Goal: Task Accomplishment & Management: Manage account settings

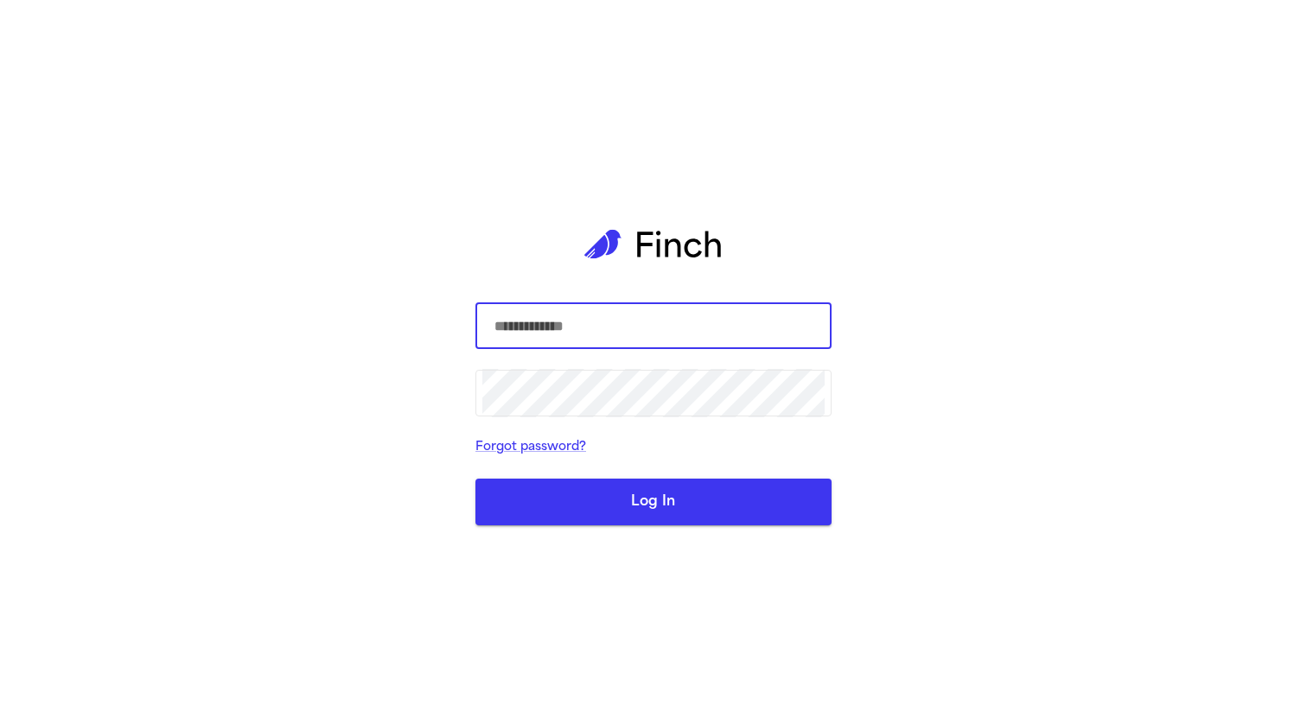
click at [0, 710] on com-1password-button at bounding box center [0, 711] width 0 height 0
type input "**********"
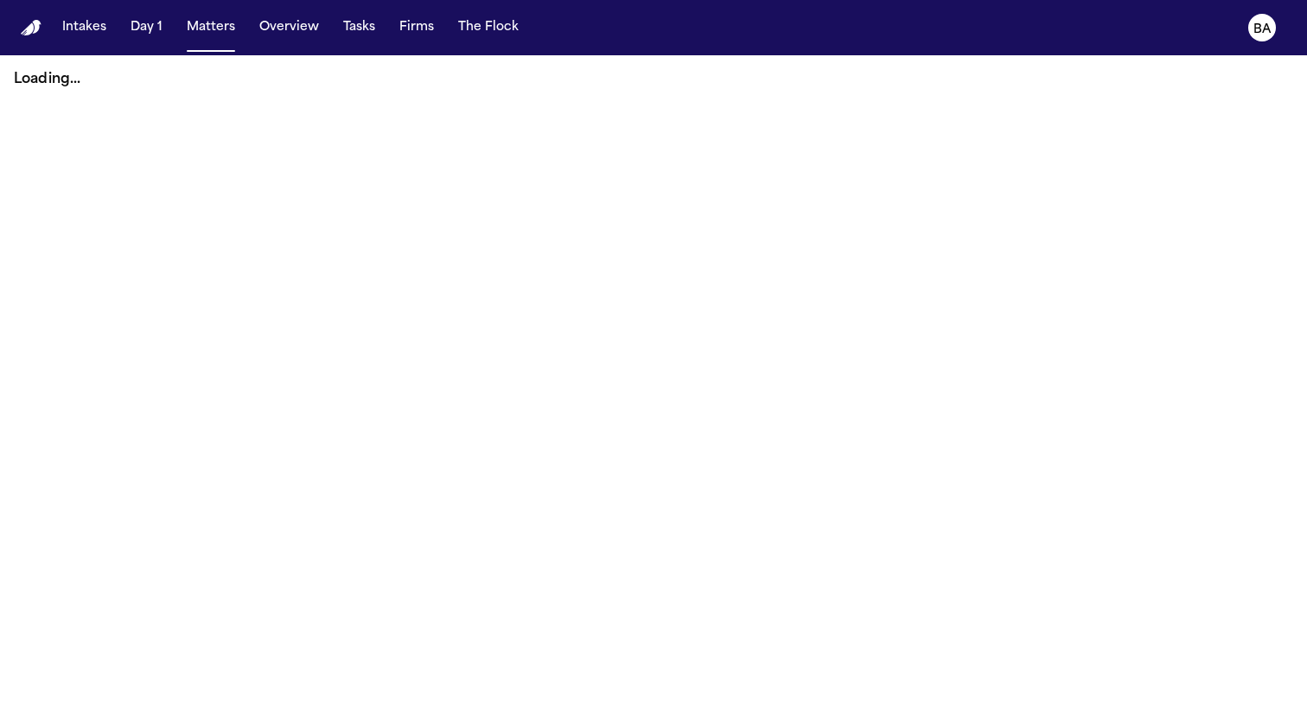
click at [284, 35] on button "Overview" at bounding box center [288, 27] width 73 height 31
select select "**"
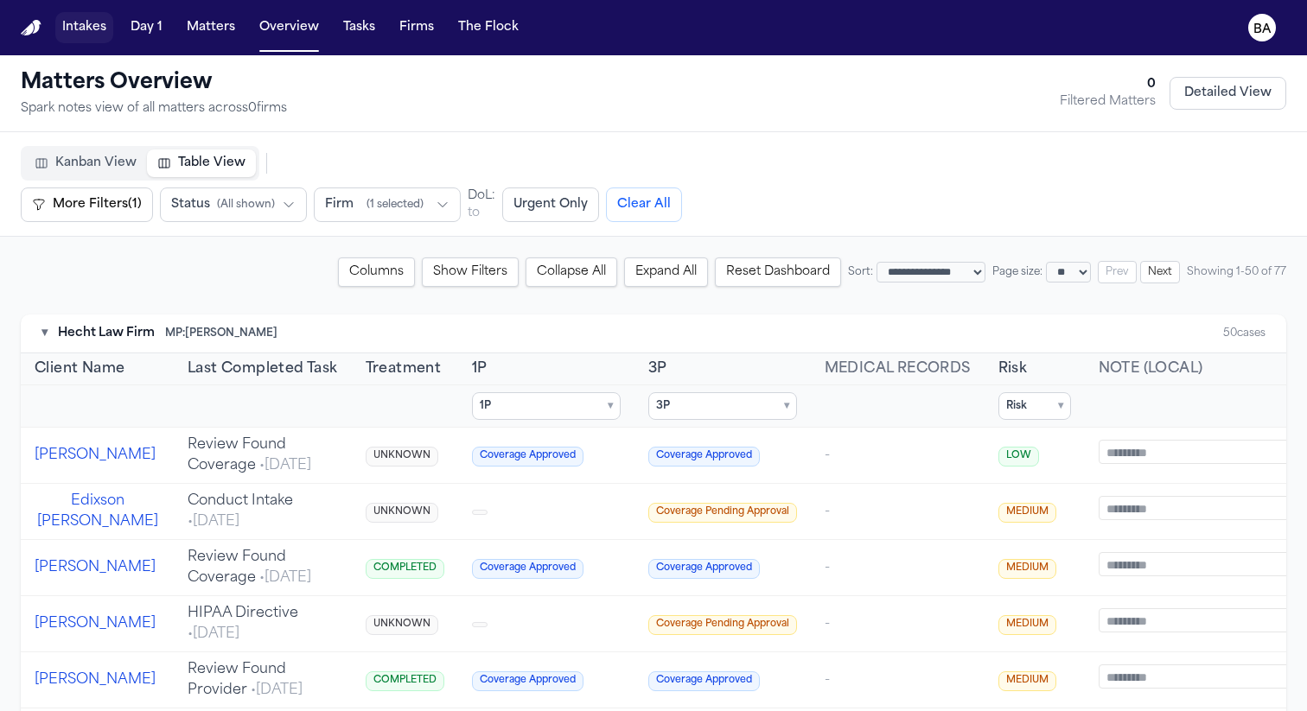
click at [78, 28] on button "Intakes" at bounding box center [84, 27] width 58 height 31
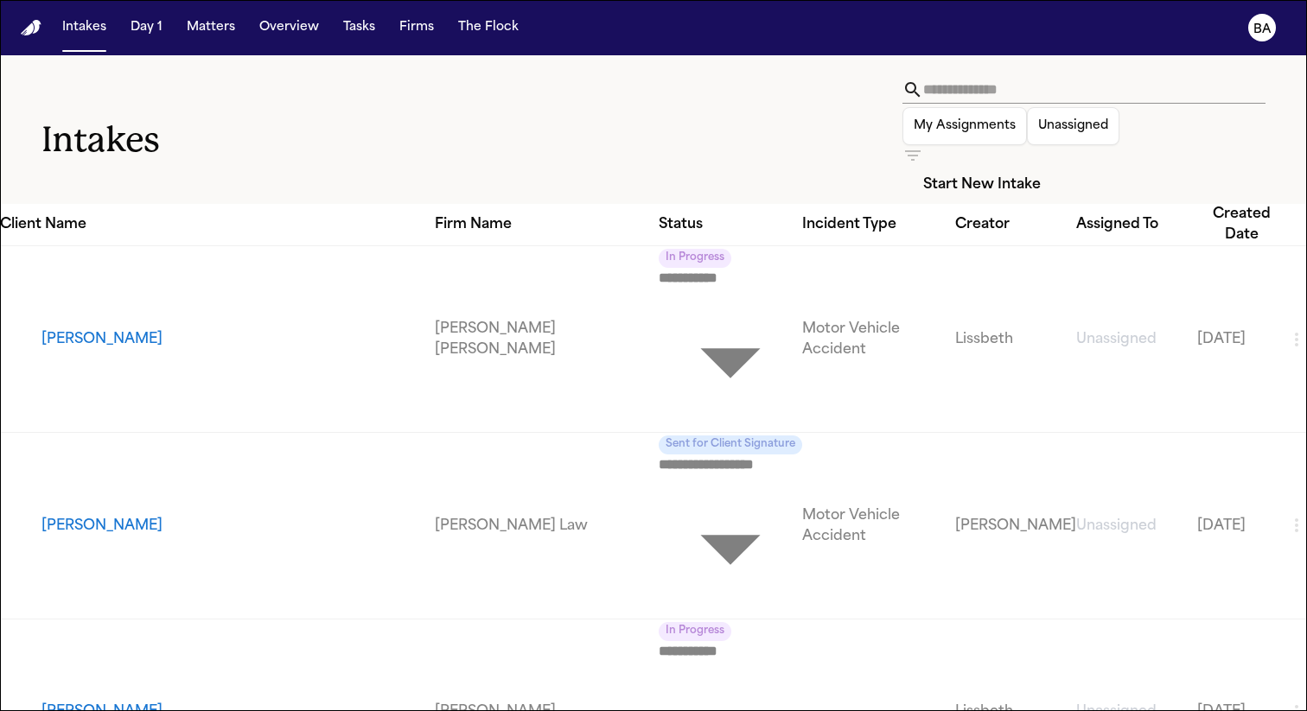
click at [175, 329] on button "[PERSON_NAME]" at bounding box center [237, 339] width 393 height 21
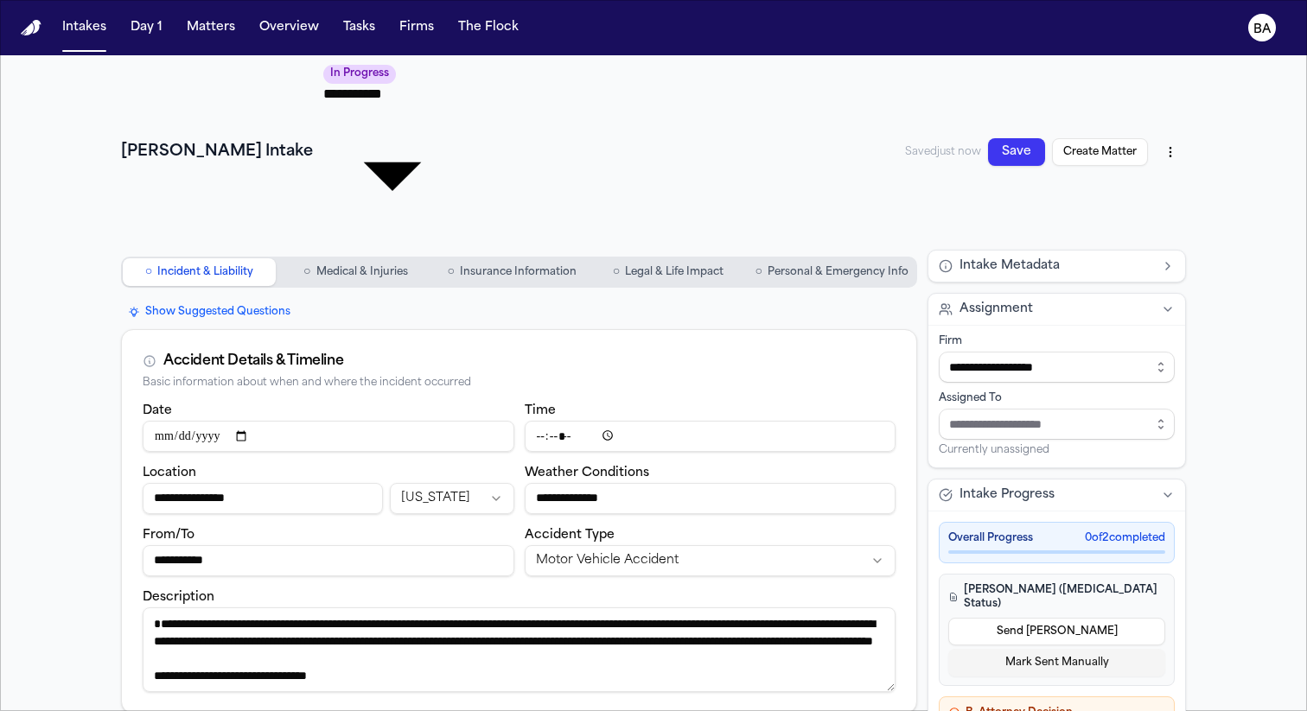
click at [338, 250] on nav "○ Incident & Liability ○ Medical & Injuries ○ Insurance Information ○ Legal & L…" at bounding box center [519, 272] width 796 height 45
click at [360, 265] on span "Medical & Injuries" at bounding box center [362, 272] width 92 height 14
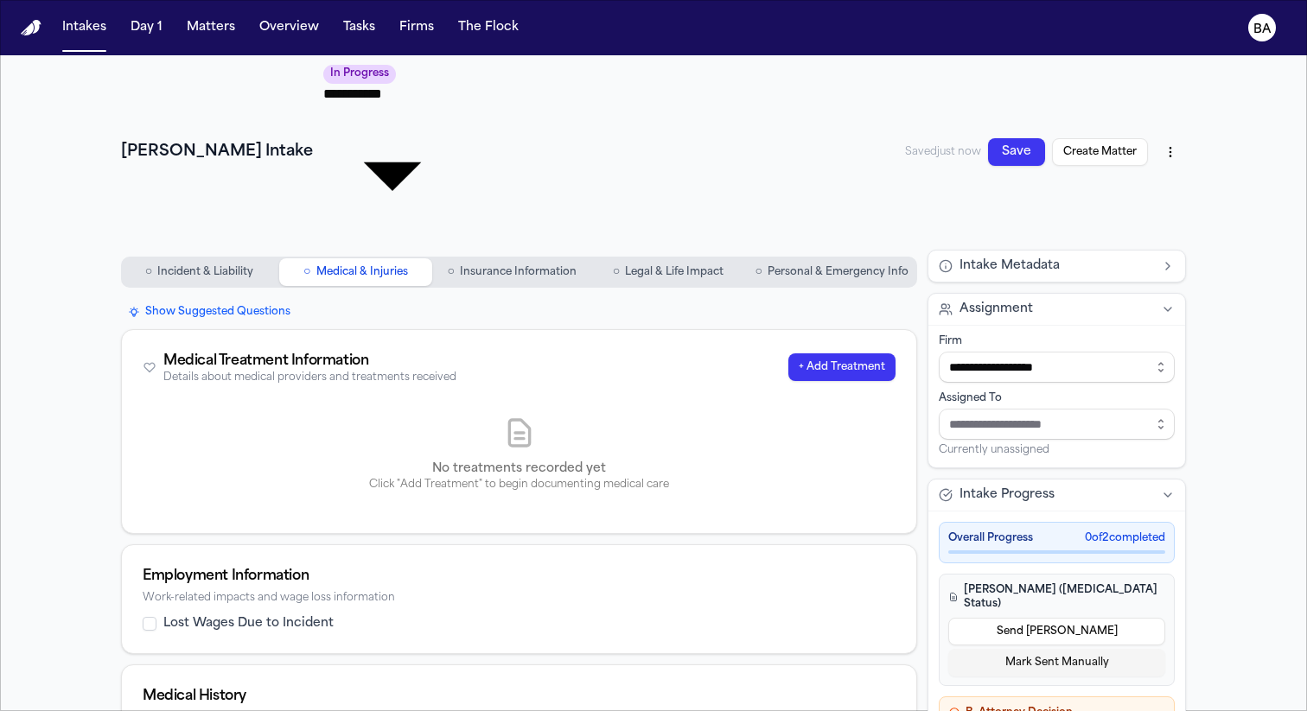
click at [513, 265] on span "Insurance Information" at bounding box center [518, 272] width 117 height 14
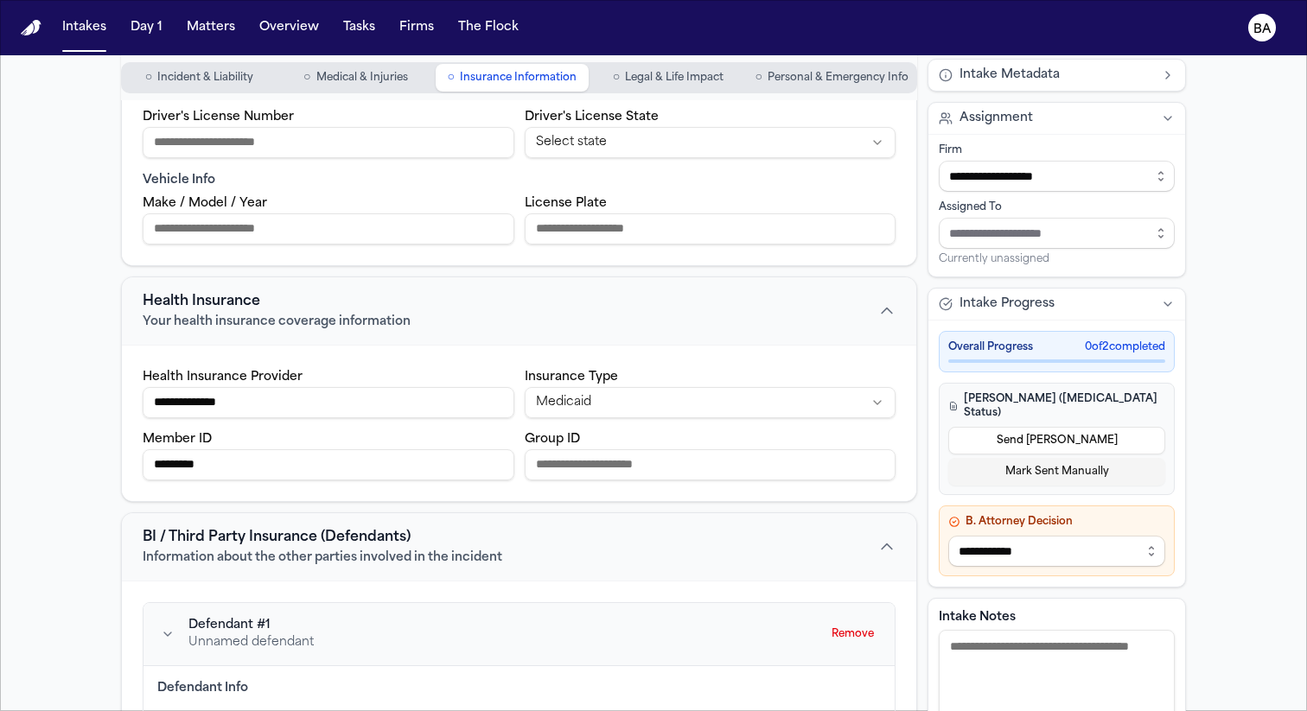
click at [691, 81] on span "Legal & Life Impact" at bounding box center [674, 78] width 99 height 14
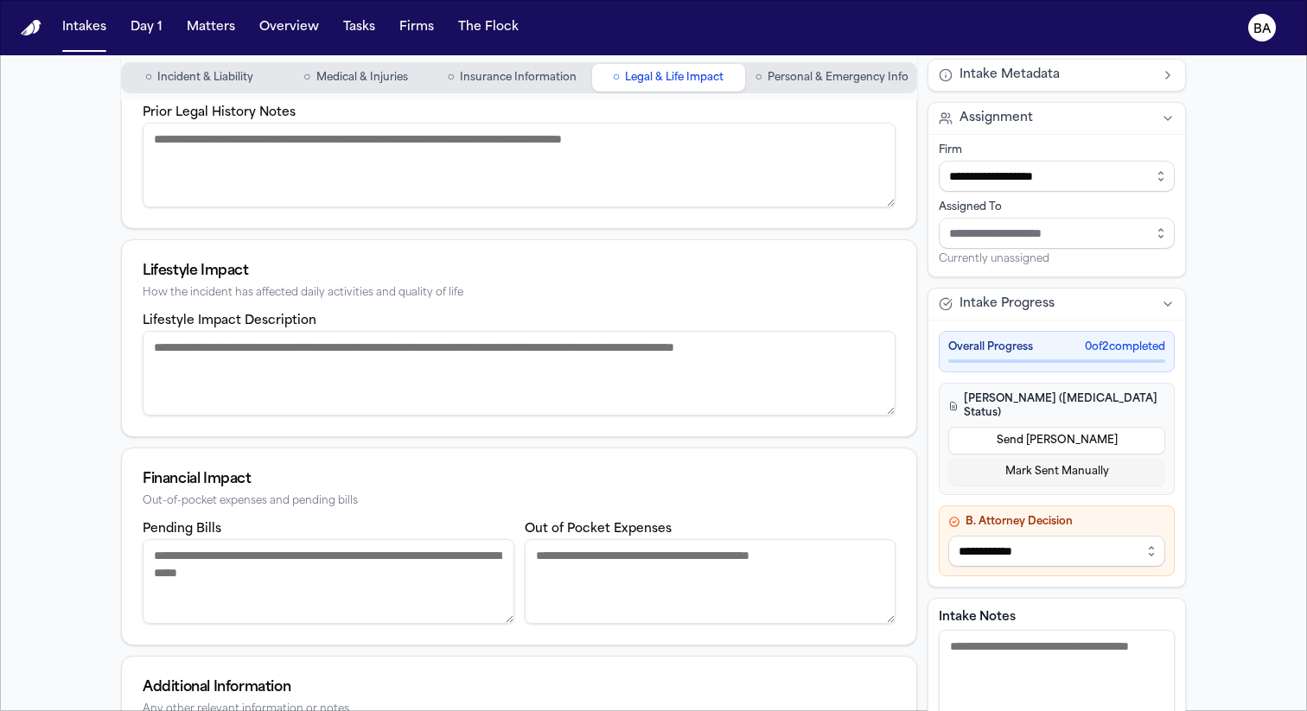
click at [811, 80] on span "Personal & Emergency Info" at bounding box center [837, 78] width 141 height 14
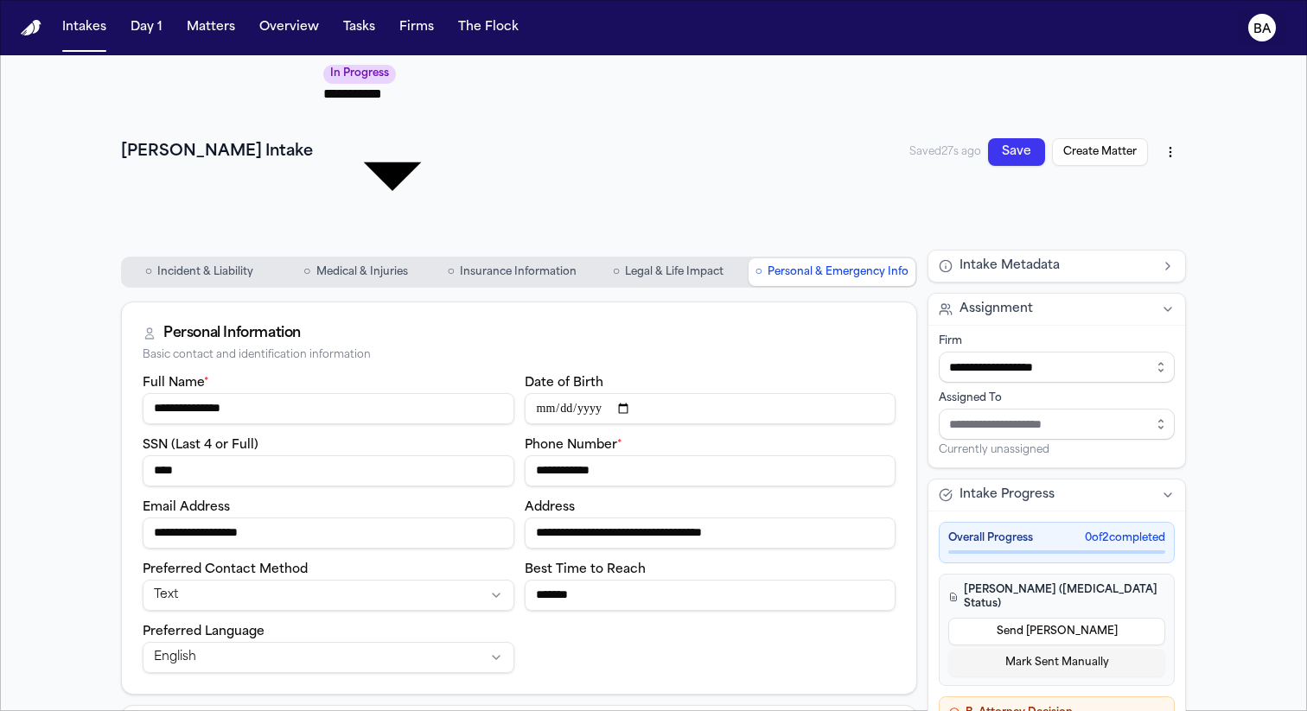
click at [1270, 37] on icon "BA" at bounding box center [1262, 28] width 28 height 28
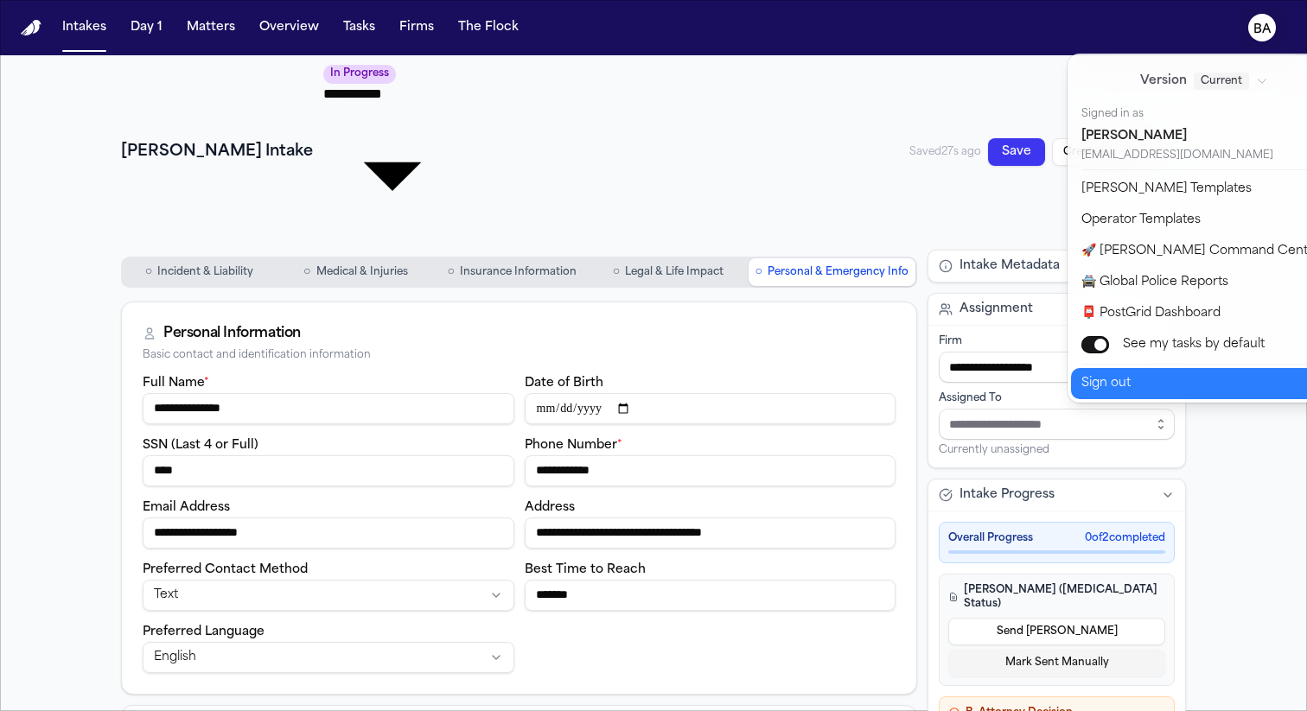
click at [1209, 377] on button "Sign out" at bounding box center [1215, 383] width 288 height 31
